Goal: Task Accomplishment & Management: Complete application form

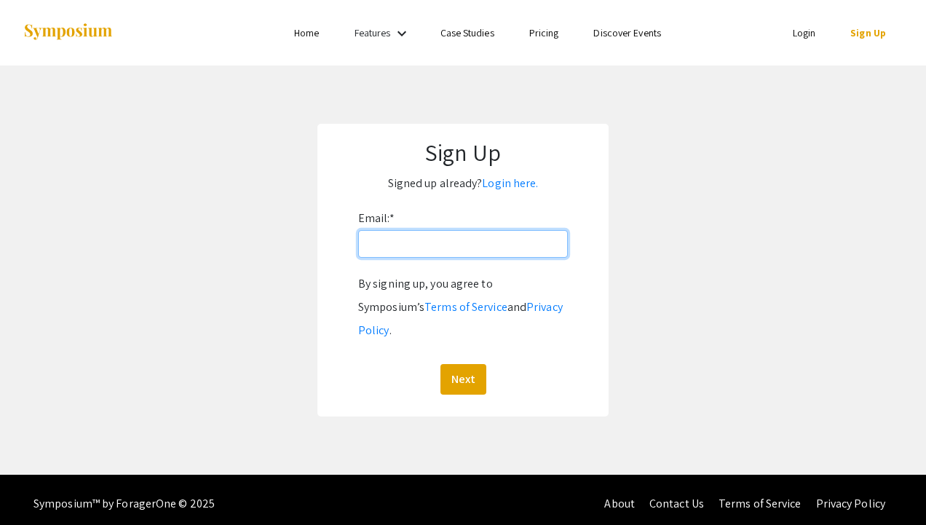
click at [400, 242] on input "Email: *" at bounding box center [463, 244] width 210 height 28
type input "[EMAIL_ADDRESS][DOMAIN_NAME]"
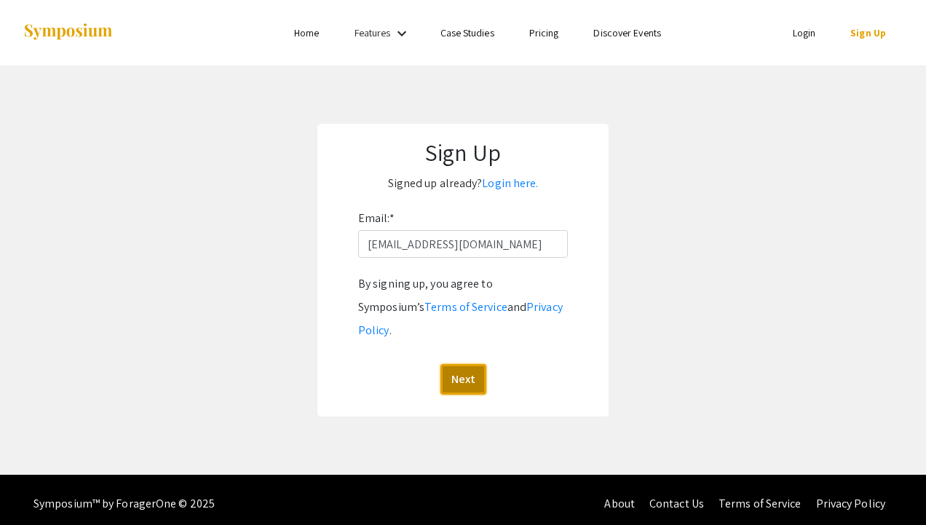
click at [465, 364] on button "Next" at bounding box center [463, 379] width 46 height 31
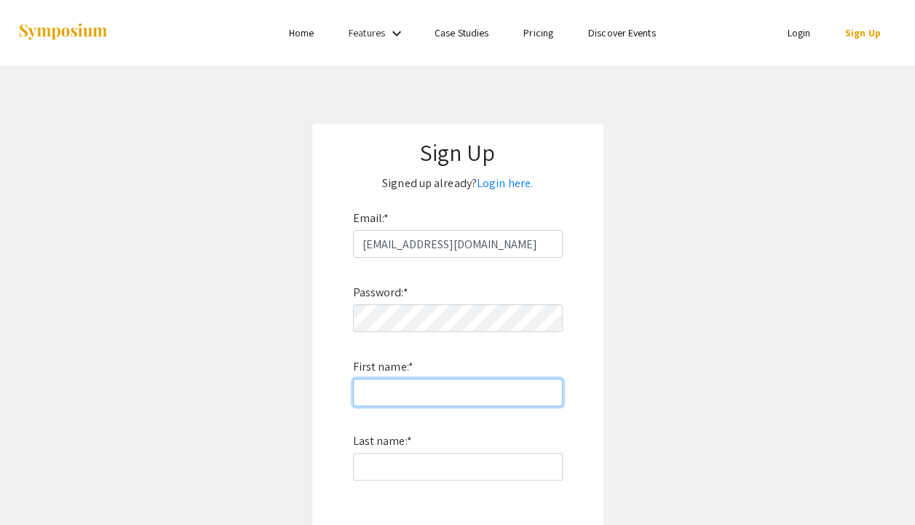
click at [451, 402] on input "First name: *" at bounding box center [458, 392] width 210 height 28
type input "[PERSON_NAME]"
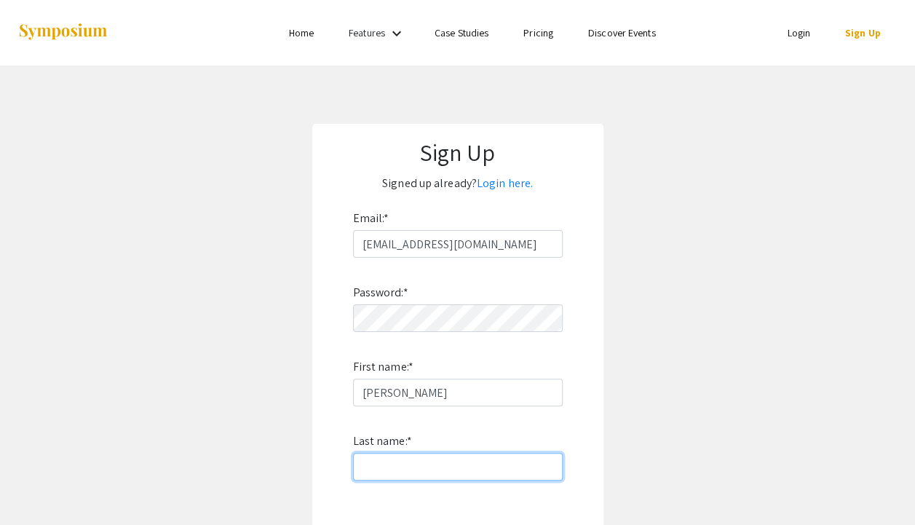
click at [362, 461] on input "Last name: *" at bounding box center [458, 467] width 210 height 28
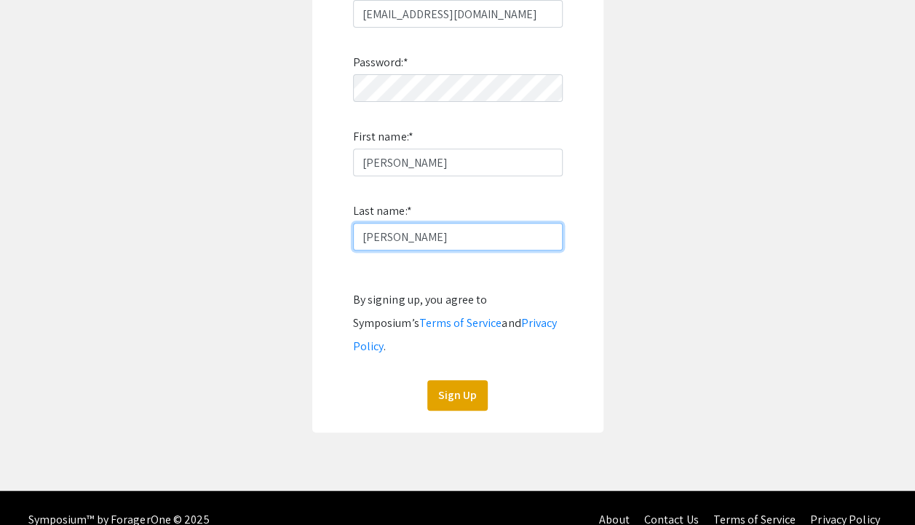
type input "[PERSON_NAME]"
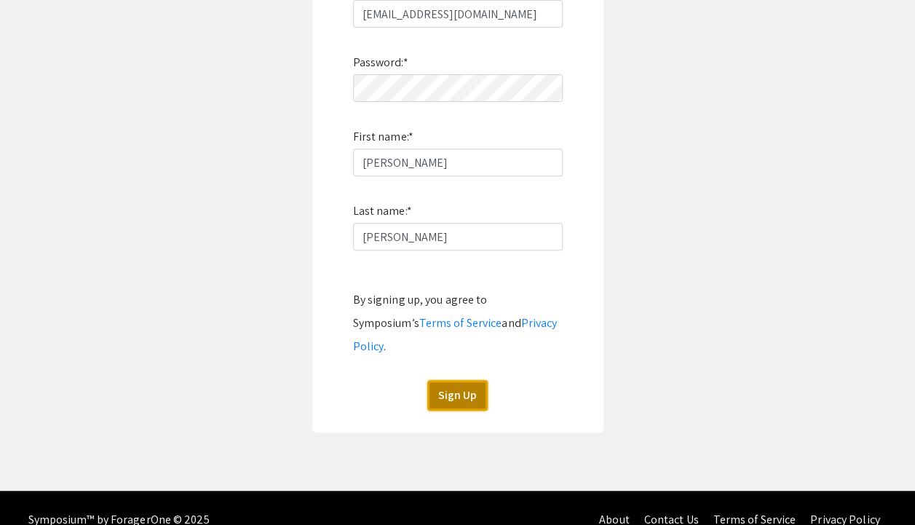
click at [458, 380] on button "Sign Up" at bounding box center [457, 395] width 60 height 31
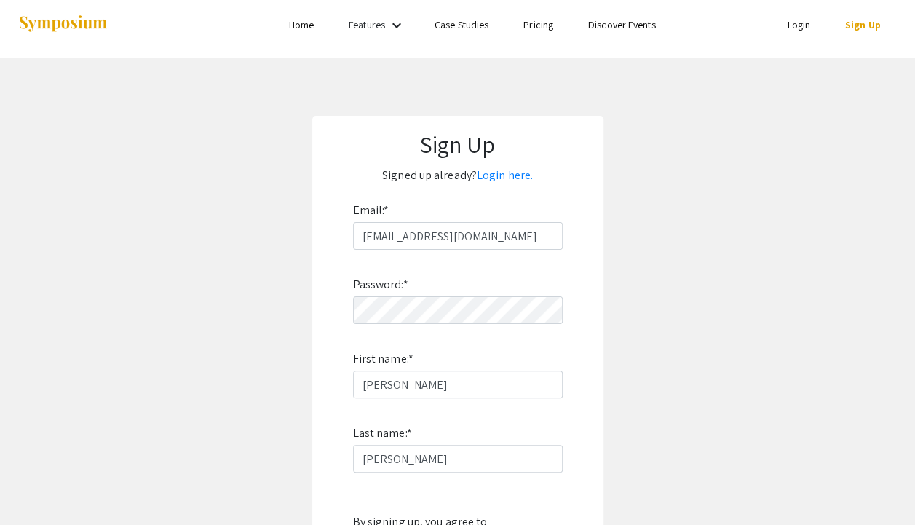
scroll to position [7, 0]
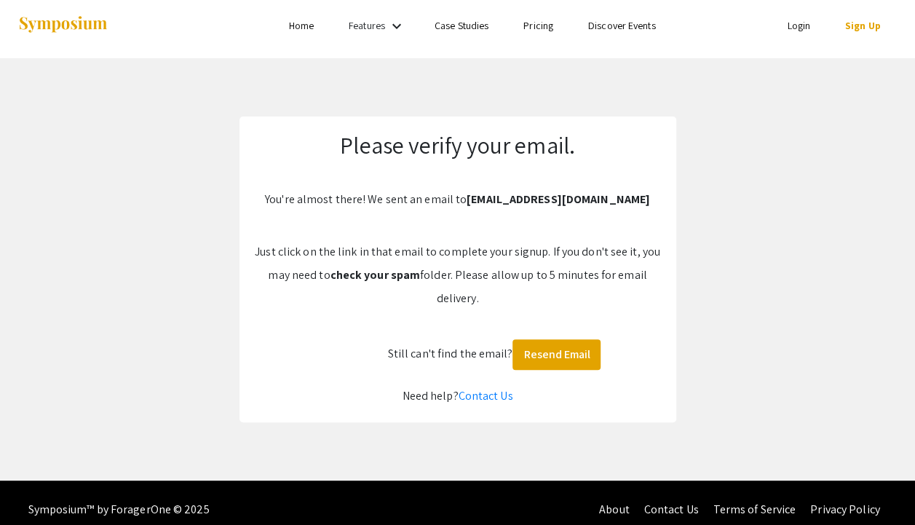
click at [349, 87] on div "Skip navigation Home Features keyboard_arrow_down Case Studies Pricing Discover…" at bounding box center [457, 237] width 915 height 488
